Goal: Check status

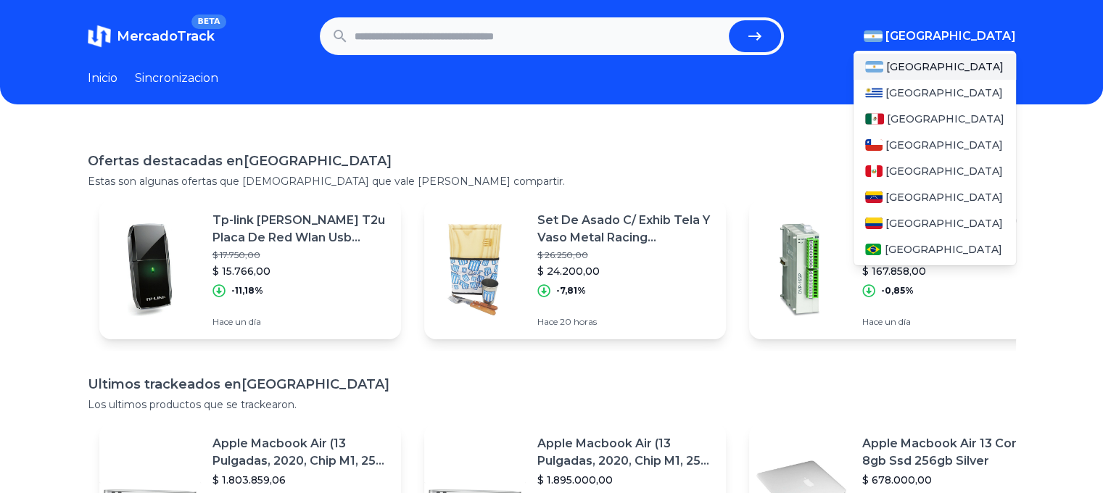
click at [965, 43] on span "[GEOGRAPHIC_DATA]" at bounding box center [951, 36] width 131 height 17
click at [931, 117] on div "[GEOGRAPHIC_DATA]" at bounding box center [935, 119] width 162 height 26
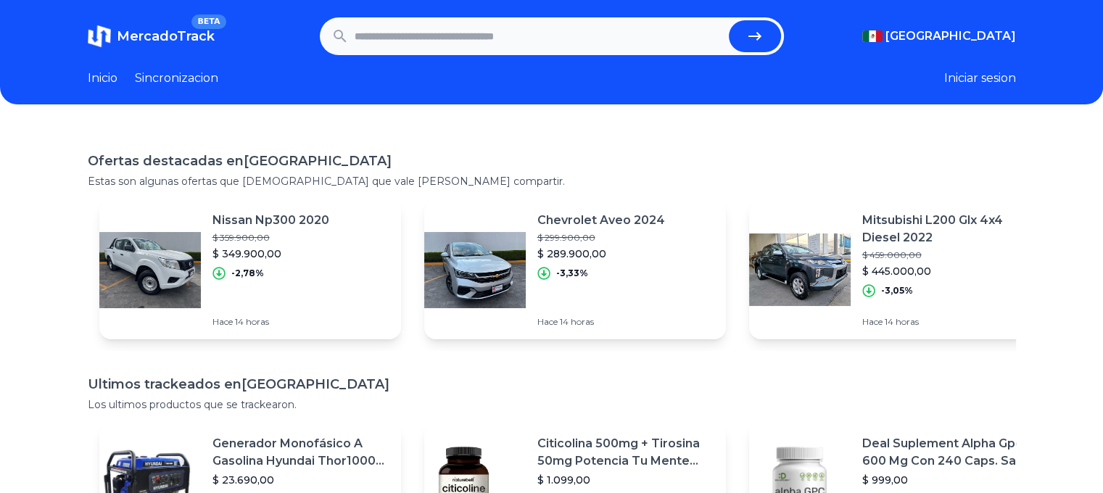
click at [535, 144] on div "Ofertas destacadas en Mexico Estas son algunas ofertas que creemos que vale la …" at bounding box center [551, 374] width 1103 height 493
click at [433, 44] on input "text" at bounding box center [539, 36] width 368 height 32
click at [107, 75] on link "Inicio" at bounding box center [103, 78] width 30 height 17
click at [661, 36] on input "text" at bounding box center [539, 36] width 368 height 32
paste input "**********"
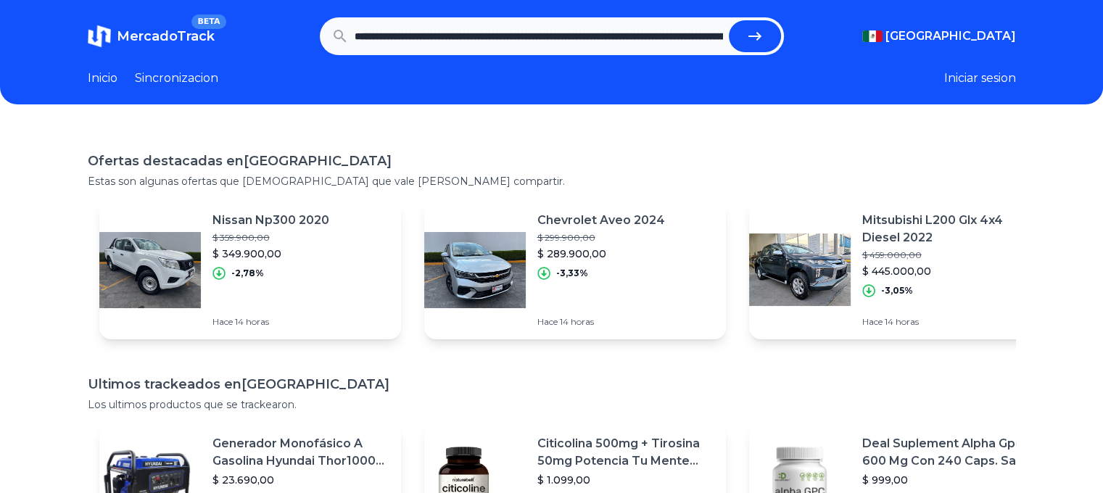
click at [760, 34] on icon "submit" at bounding box center [754, 36] width 17 height 17
type input "**********"
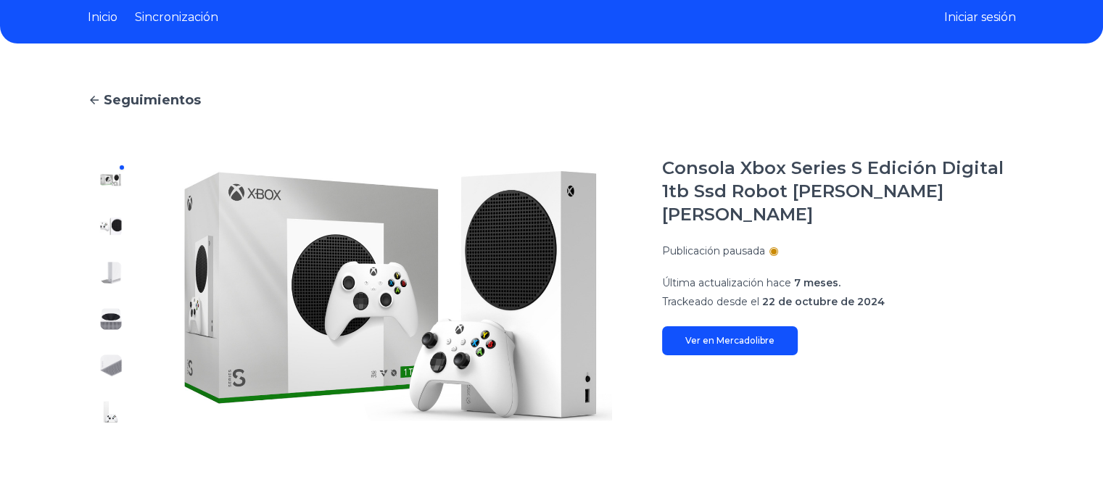
scroll to position [145, 0]
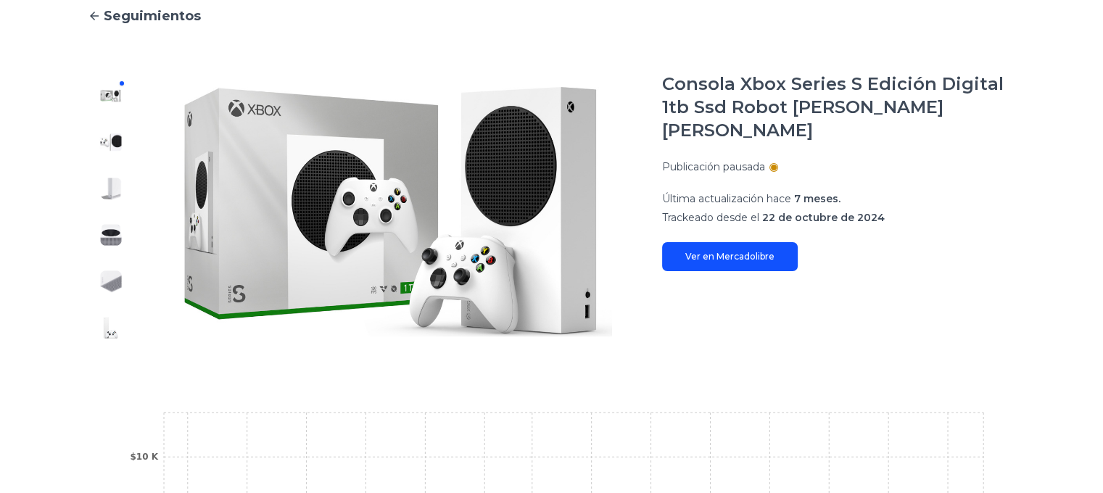
click at [762, 242] on link "Ver en Mercadolibre" at bounding box center [730, 256] width 136 height 29
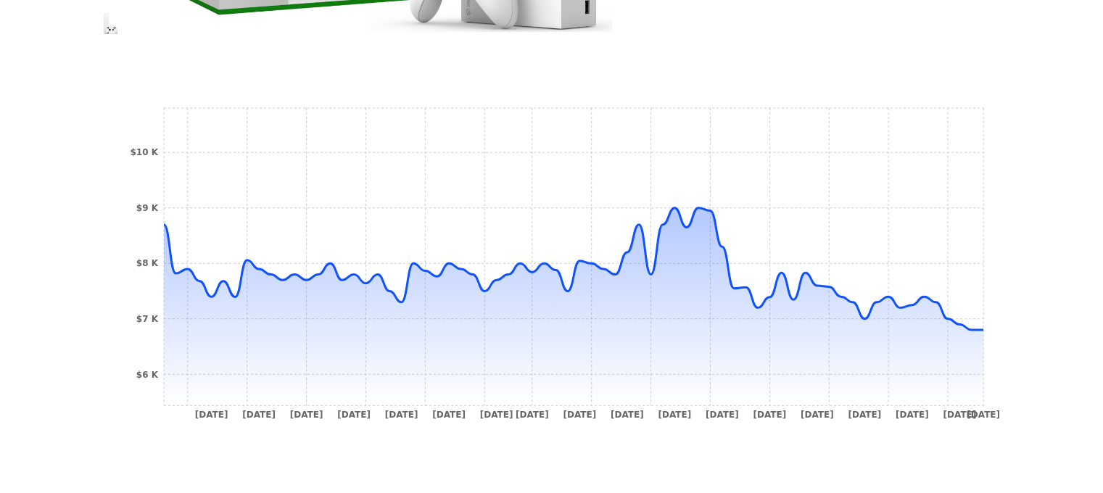
scroll to position [508, 0]
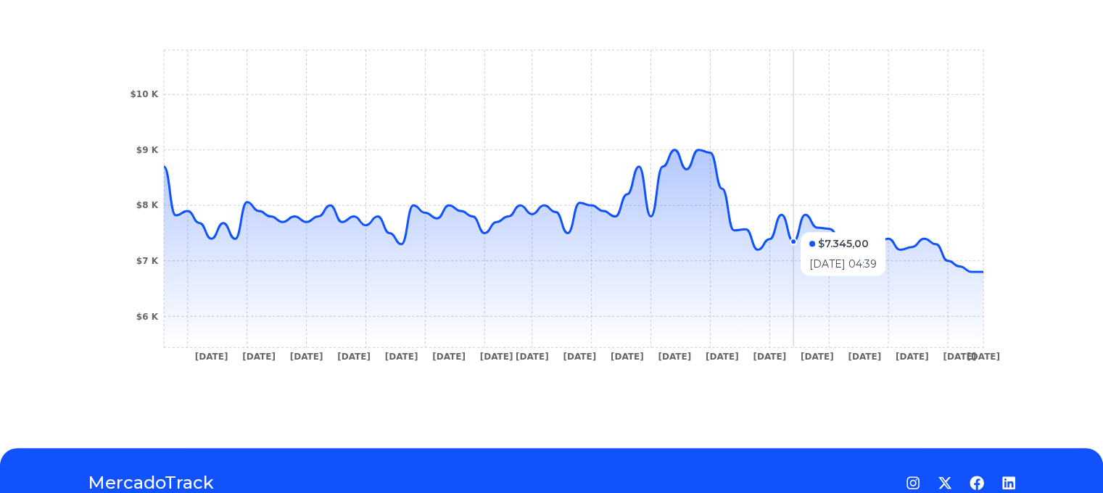
click at [801, 226] on icon "[DATE] [DATE] [DATE] [DATE] [DATE] [DATE] [DATE] [DATE] [DATE] [DATE] [DATE] [D…" at bounding box center [552, 209] width 870 height 326
click at [826, 252] on icon at bounding box center [574, 248] width 820 height 197
click at [883, 292] on icon at bounding box center [574, 248] width 820 height 197
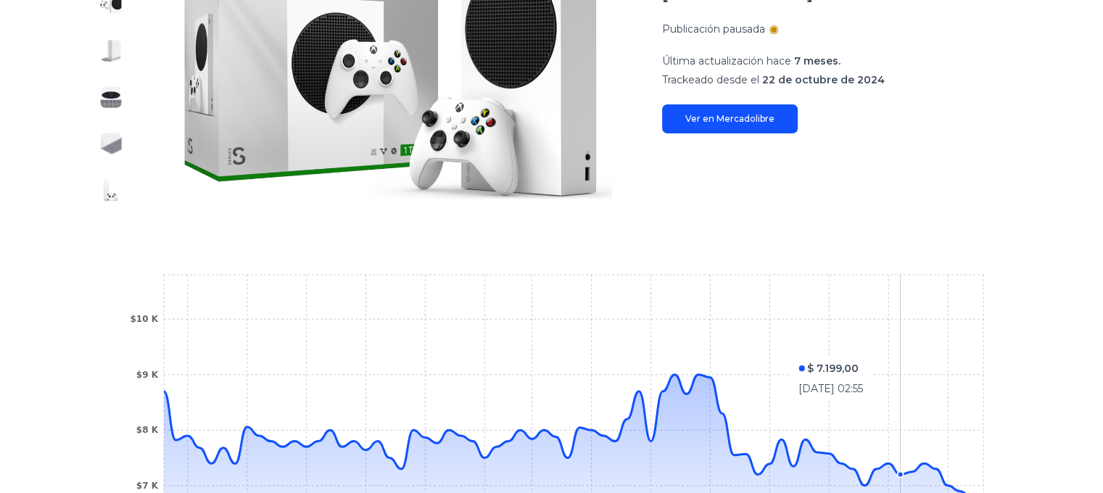
scroll to position [500, 0]
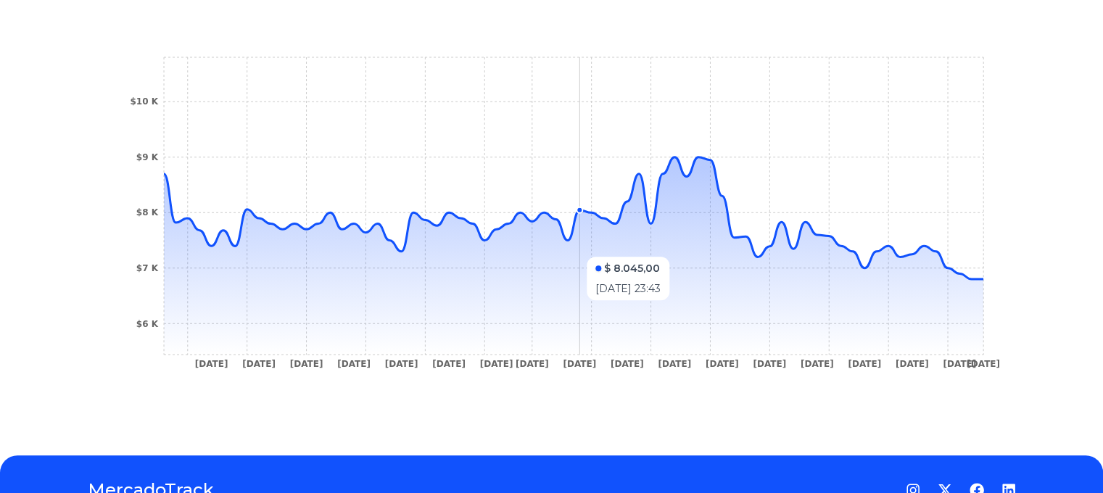
drag, startPoint x: 859, startPoint y: 312, endPoint x: 554, endPoint y: 308, distance: 304.7
click at [550, 307] on icon at bounding box center [574, 255] width 820 height 197
click at [984, 282] on icon at bounding box center [574, 255] width 820 height 197
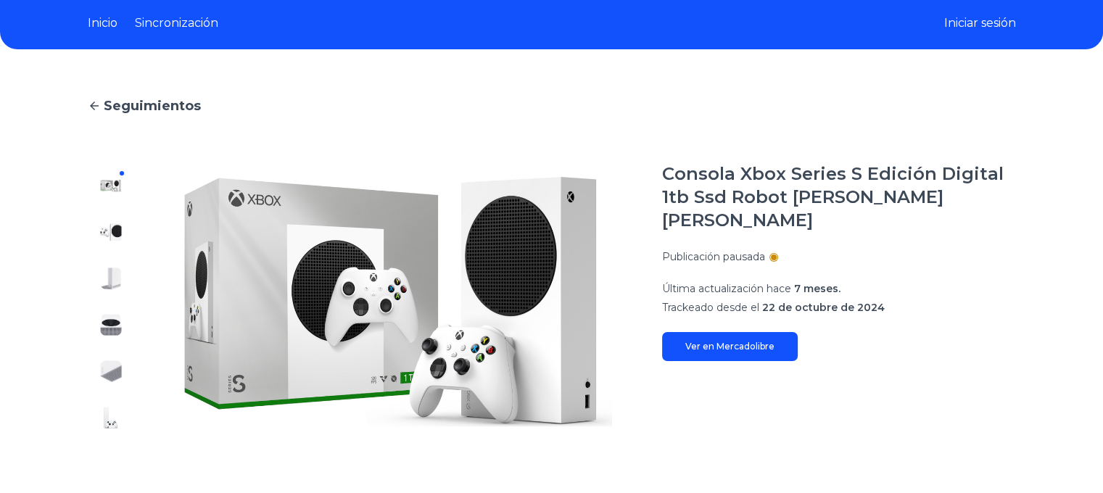
scroll to position [0, 0]
